Goal: Task Accomplishment & Management: Use online tool/utility

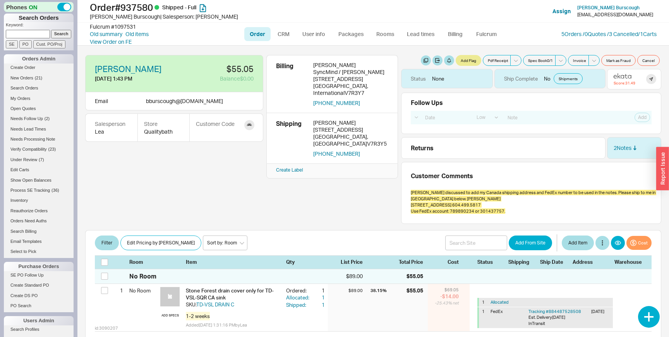
select select "LOW"
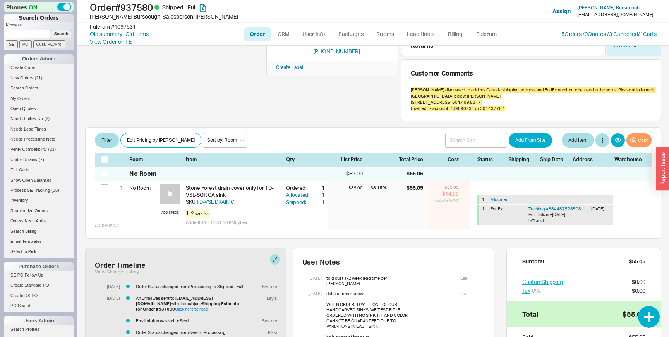
scroll to position [111, 0]
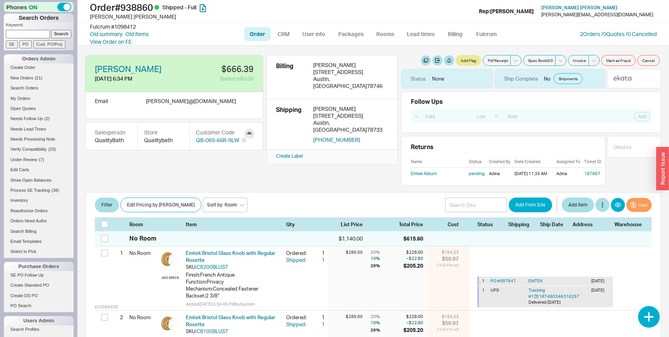
select select "LOW"
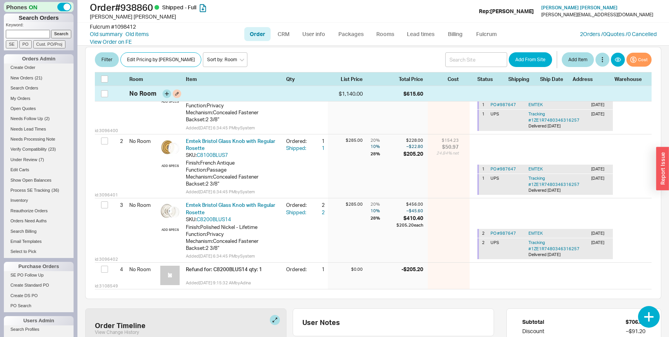
scroll to position [183, 0]
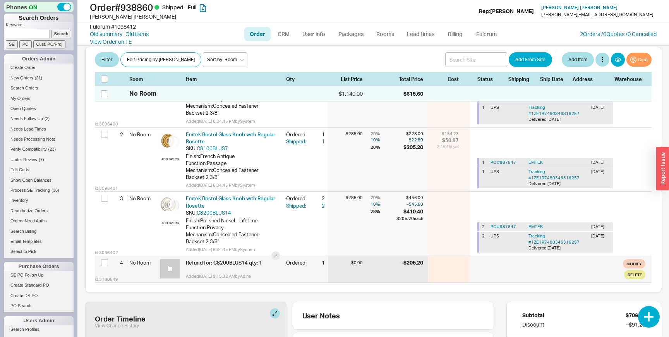
click at [227, 265] on span "Refund for: C8200BLUS14 qty: 1" at bounding box center [224, 262] width 76 height 6
copy span "C8200BLUS14"
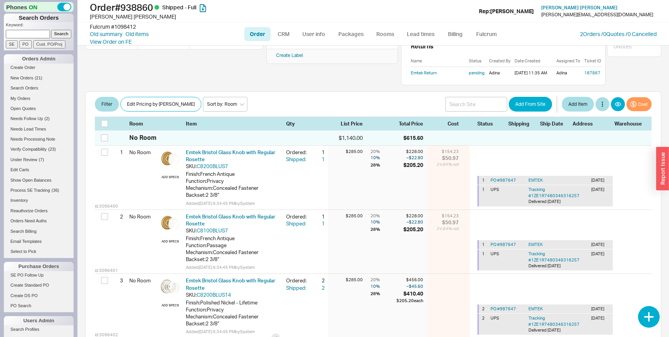
scroll to position [99, 0]
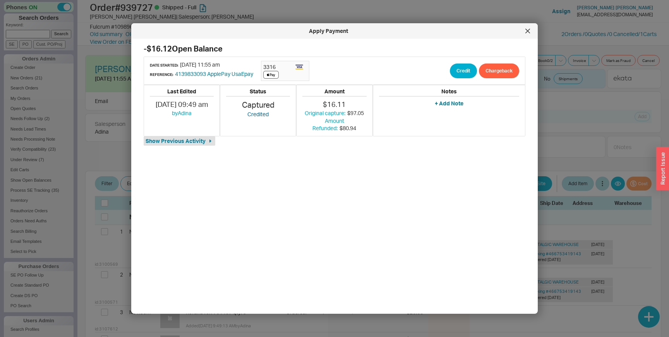
select select "LOW"
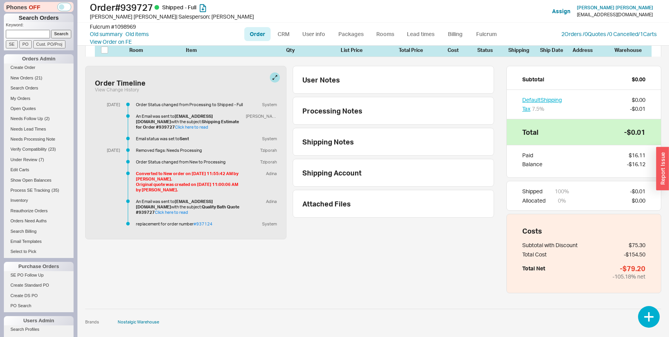
scroll to position [52, 0]
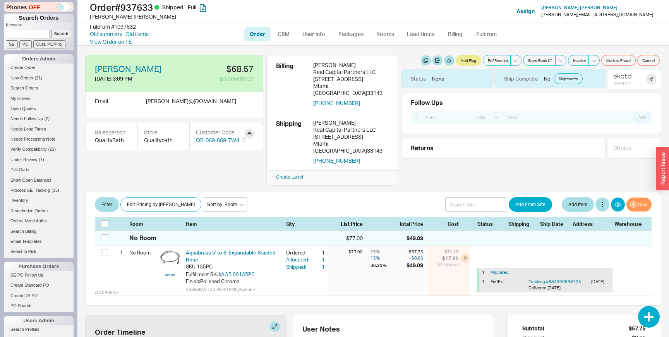
select select "LOW"
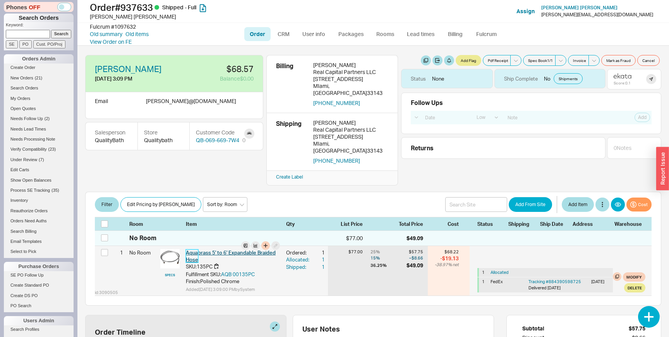
click at [249, 249] on link "Aquabrass 5' to 6' Expandable Braided Hose" at bounding box center [231, 255] width 90 height 13
click at [287, 276] on div "id: 3090505 1 No Room SPECS Aquabrass 5' to 6' Expandable Braided Hose SKU: 135…" at bounding box center [373, 271] width 557 height 50
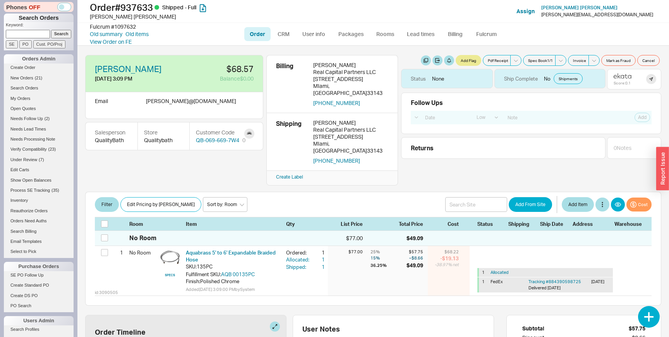
click at [438, 162] on div "Otto Travieso 9/2/25 3:09 PM $68.57 Balance $0.00 Email otto @ ottotravieso.com…" at bounding box center [373, 120] width 576 height 131
click at [395, 197] on div "Filter Edit Pricing by Brand Sort by: Room Sort by: Brand Sort by: Date Add Fro…" at bounding box center [373, 204] width 557 height 15
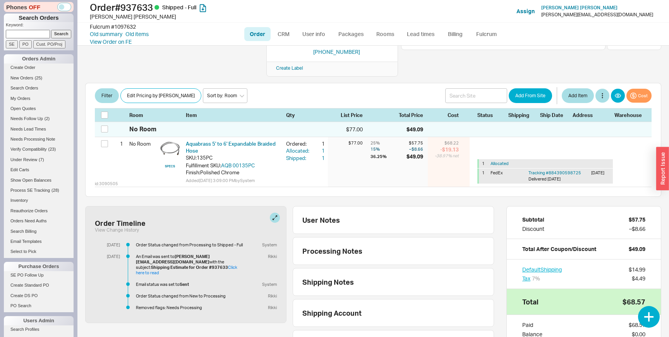
scroll to position [126, 0]
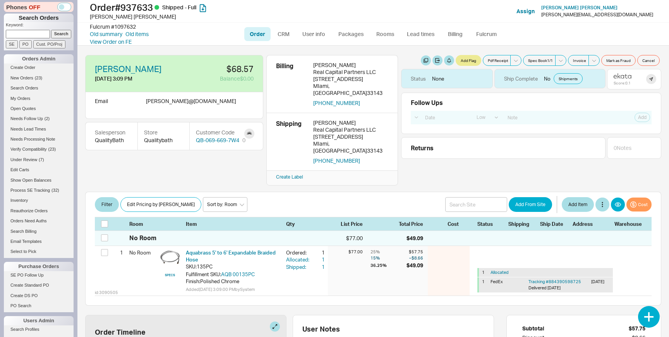
select select "LOW"
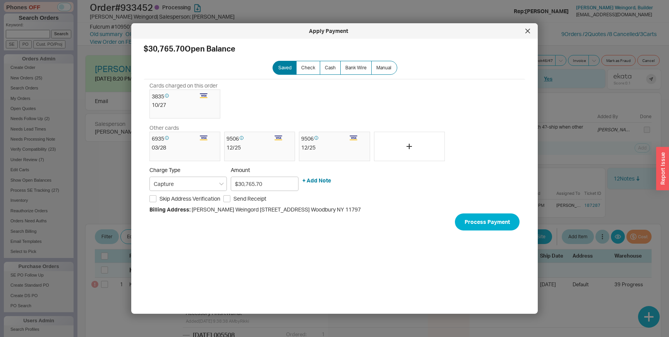
select select "LOW"
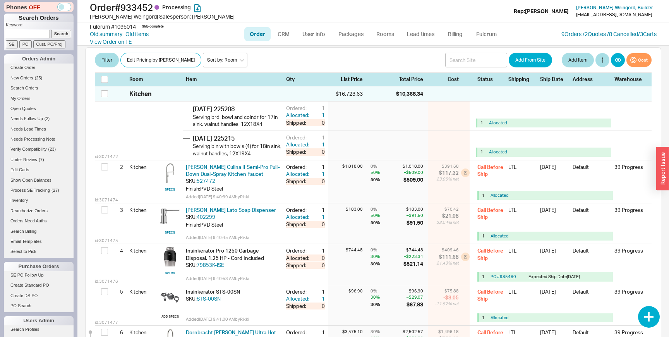
scroll to position [350, 0]
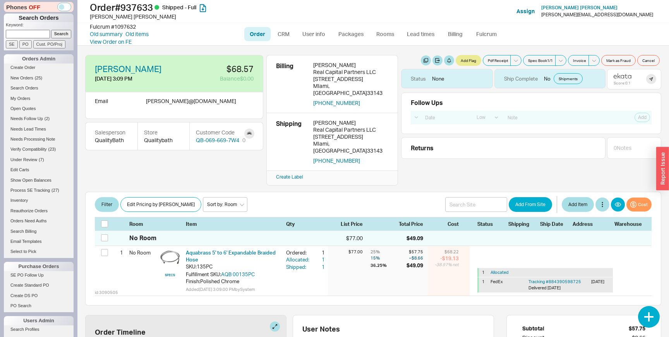
select select "LOW"
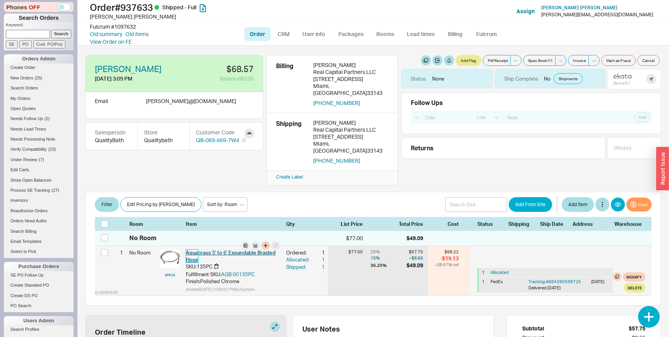
click at [209, 249] on link "Aquabrass 5' to 6' Expandable Braided Hose" at bounding box center [231, 255] width 90 height 13
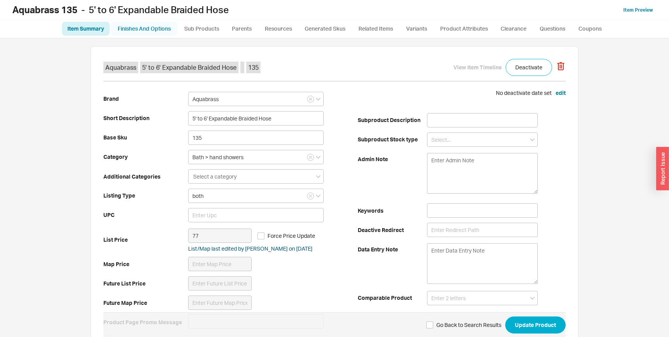
click at [155, 29] on link "Finishes And Options" at bounding box center [144, 29] width 66 height 14
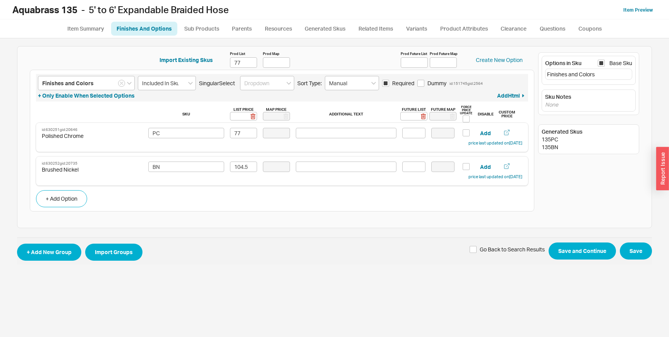
click at [25, 9] on b "Aquabrass 135" at bounding box center [44, 10] width 65 height 12
copy b "Aquabrass"
click at [243, 216] on div "Import Existing Skus Prod List 77 Prod Map Prod Future List Prod Future Map Cre…" at bounding box center [334, 137] width 635 height 182
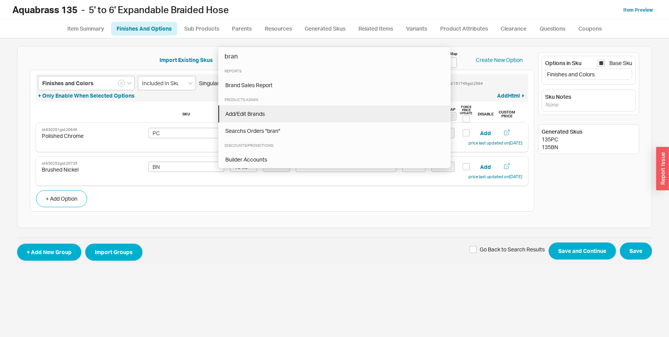
type input "bran"
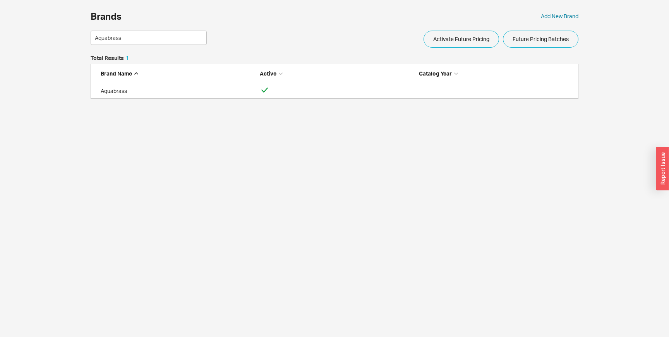
scroll to position [43, 488]
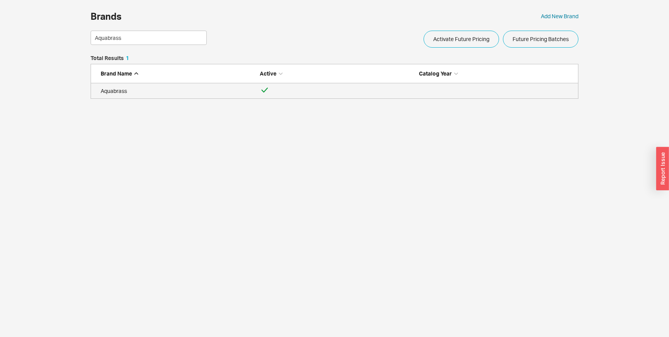
type input "Aquabrass"
click at [203, 86] on link "Aquabrass" at bounding box center [335, 90] width 488 height 15
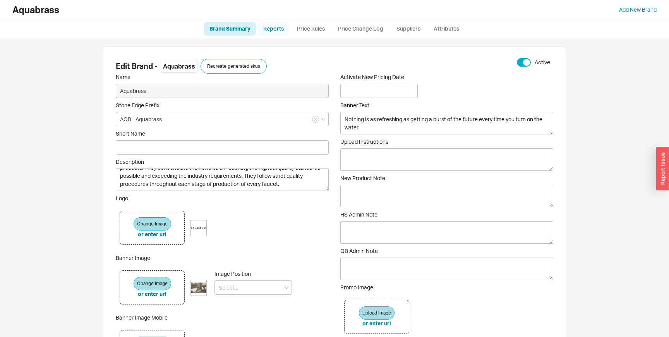
click at [271, 33] on link "Reports" at bounding box center [274, 29] width 32 height 14
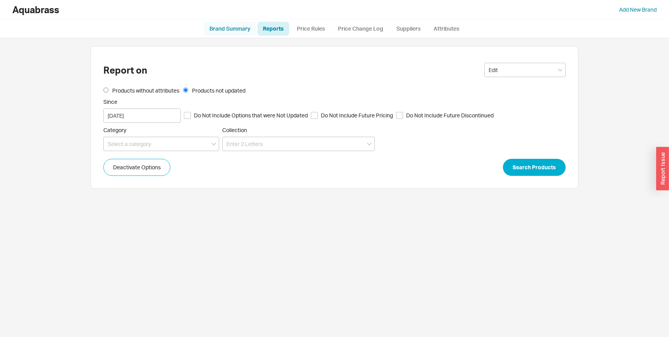
click at [235, 33] on link "Brand Summary" at bounding box center [230, 29] width 52 height 14
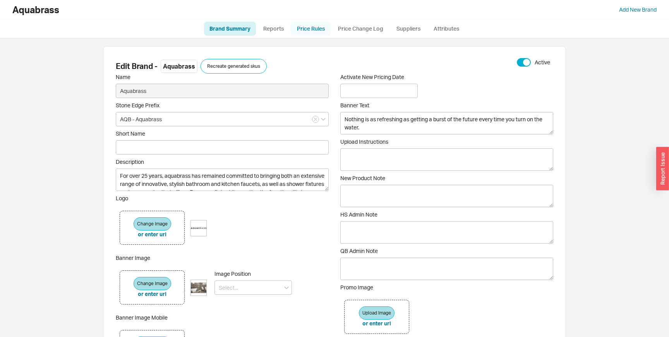
click at [323, 31] on link "Price Rules" at bounding box center [311, 29] width 40 height 14
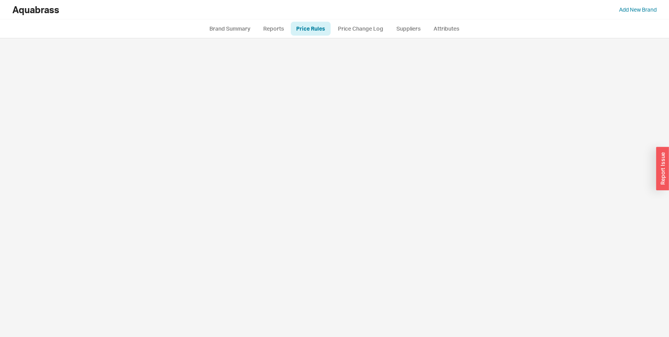
select select "emailbetterprice"
select select "inherit"
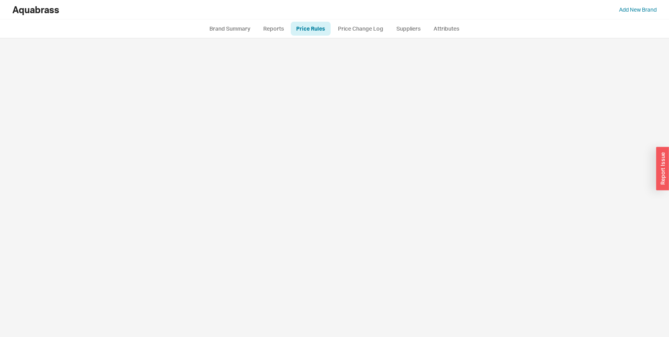
select select "always"
select select "all"
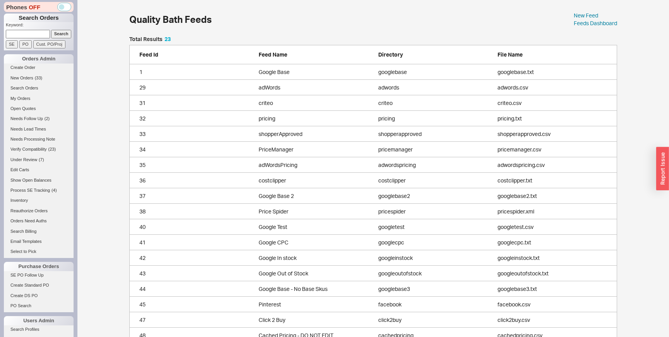
scroll to position [384, 488]
click at [583, 26] on link "Feeds Dashboard" at bounding box center [595, 23] width 43 height 7
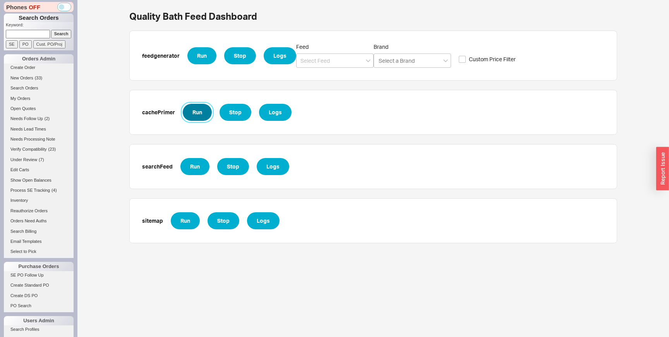
click at [199, 111] on button "Run" at bounding box center [197, 112] width 29 height 17
click at [280, 114] on button "Logs" at bounding box center [275, 112] width 33 height 17
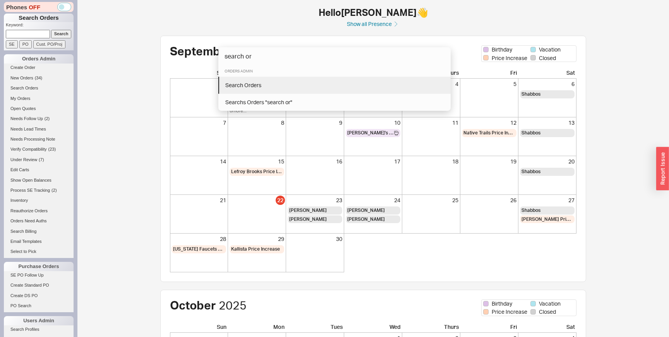
type input "search or"
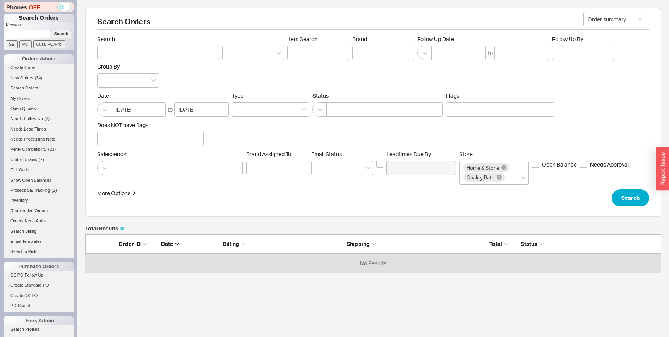
scroll to position [38, 576]
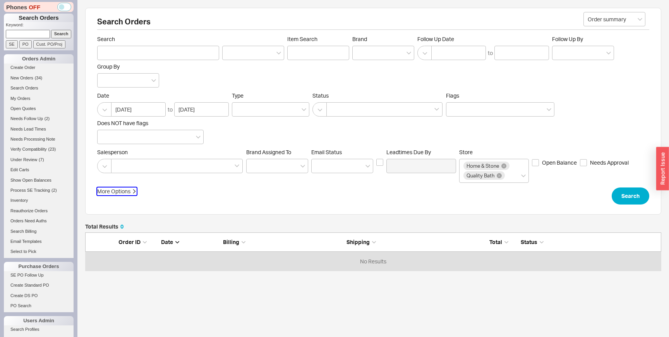
click at [119, 194] on div "More Options" at bounding box center [113, 191] width 33 height 8
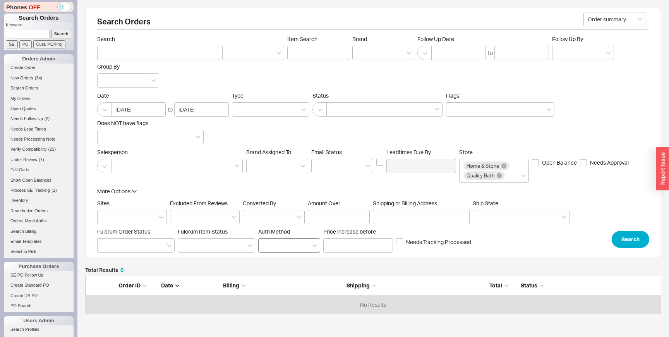
click at [290, 243] on div at bounding box center [289, 245] width 62 height 14
click at [268, 243] on input "Auth Method" at bounding box center [265, 245] width 5 height 9
type input "am"
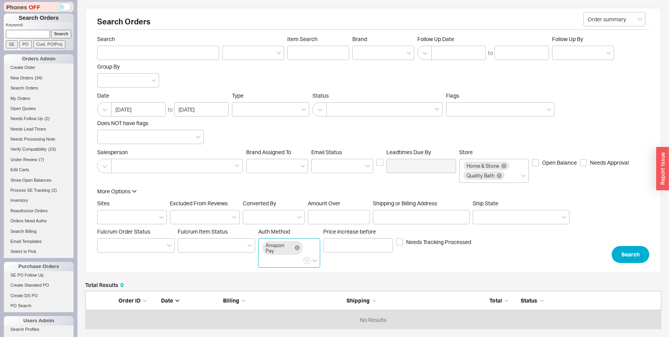
click button "Search" at bounding box center [631, 254] width 38 height 17
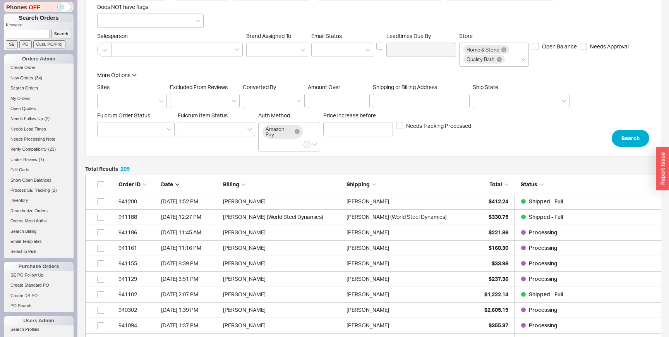
scroll to position [124, 0]
